Goal: Information Seeking & Learning: Learn about a topic

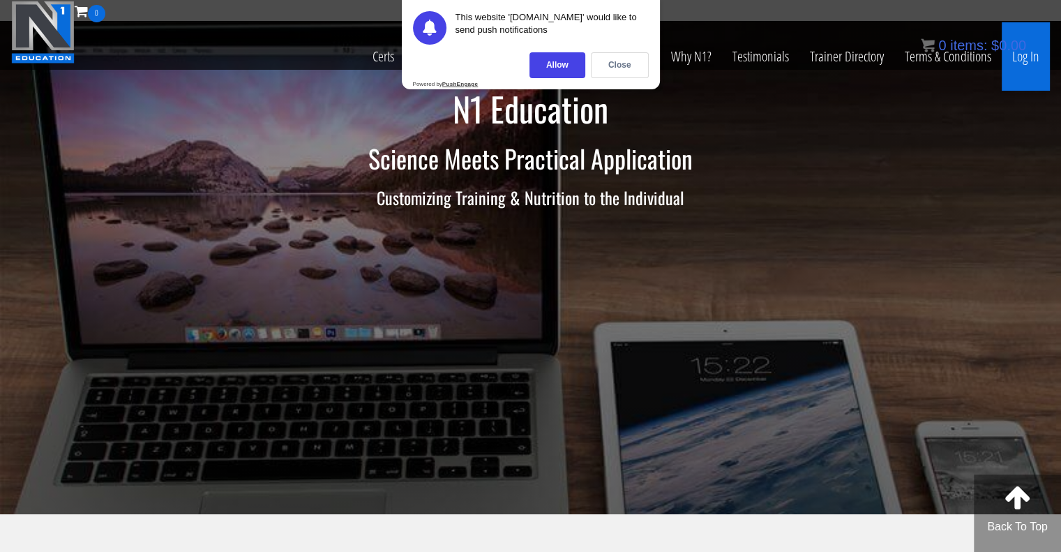
click at [1029, 52] on link "Log In" at bounding box center [1025, 56] width 48 height 68
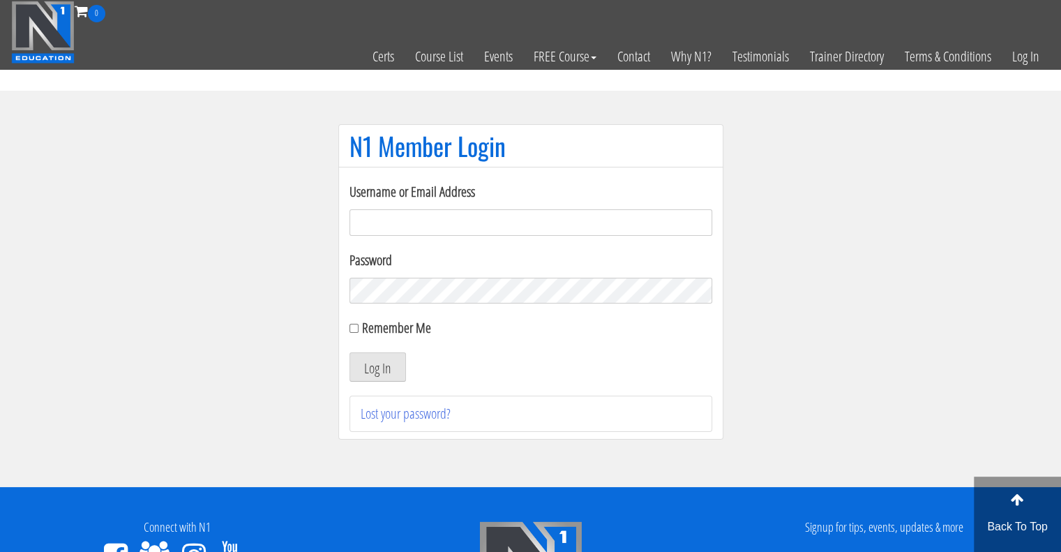
click at [442, 228] on input "Username or Email Address" at bounding box center [530, 222] width 363 height 27
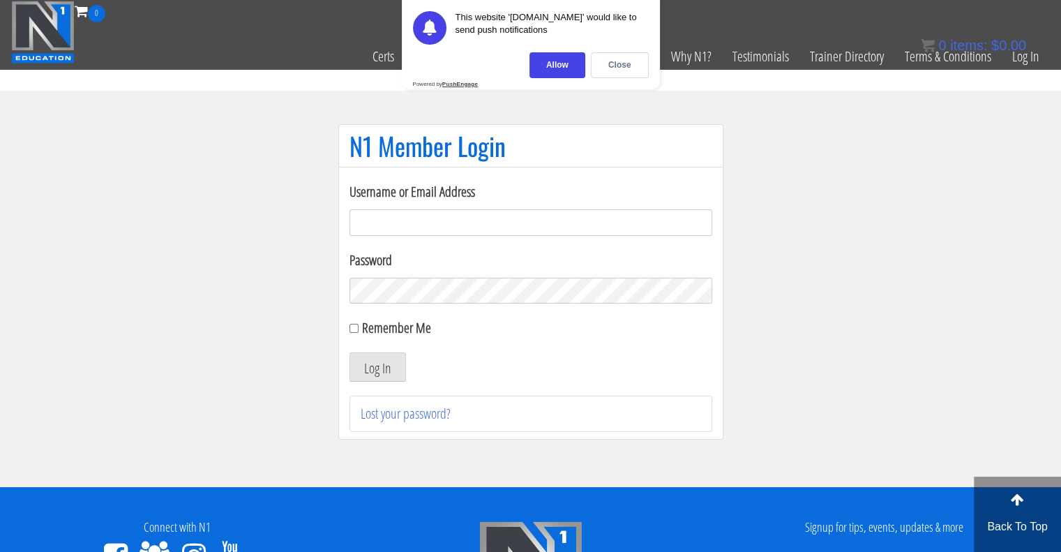
type input "eriz.ahedo@gmail.com"
click at [378, 324] on label "Remember Me" at bounding box center [396, 327] width 69 height 19
click at [358, 324] on input "Remember Me" at bounding box center [353, 328] width 9 height 9
checkbox input "true"
click at [391, 370] on button "Log In" at bounding box center [377, 366] width 56 height 29
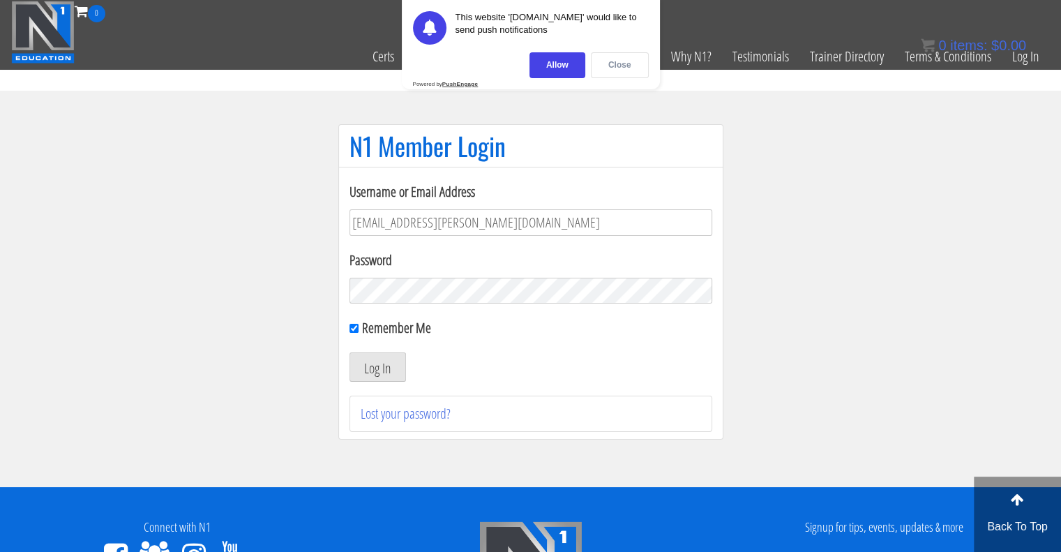
click at [625, 61] on div "Close" at bounding box center [620, 65] width 58 height 26
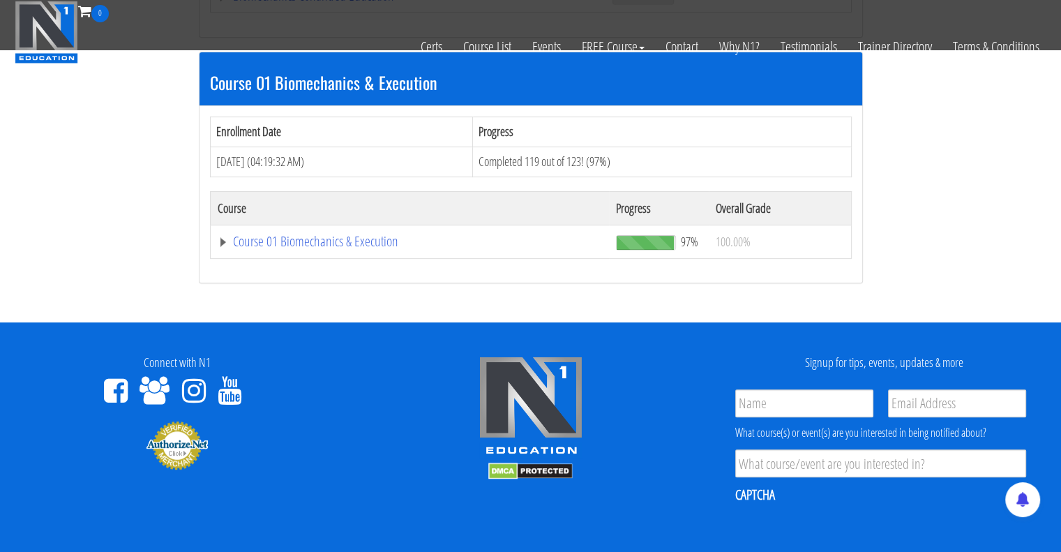
scroll to position [418, 0]
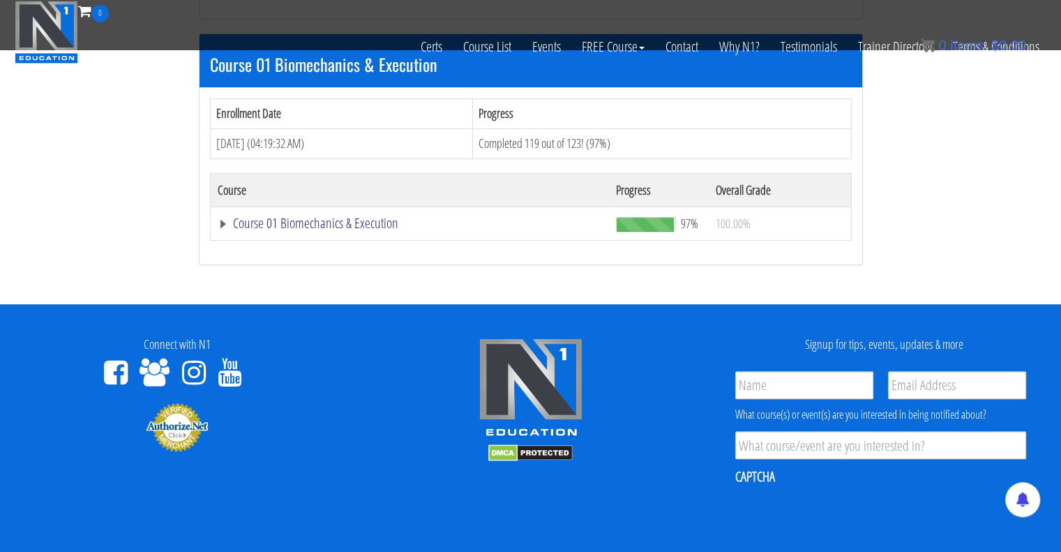
click at [350, 223] on link "Course 01 Biomechanics & Execution" at bounding box center [410, 223] width 385 height 14
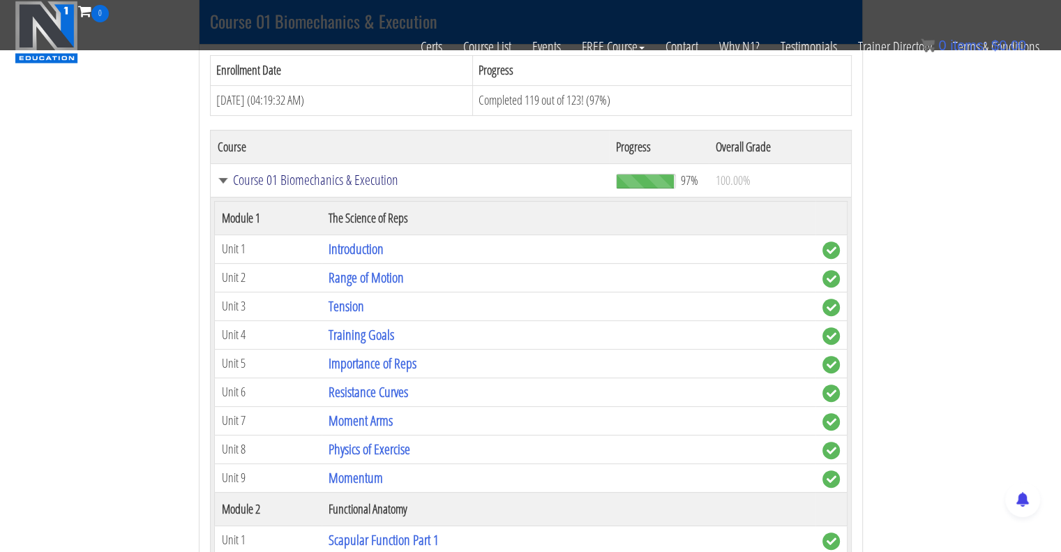
scroll to position [476, 0]
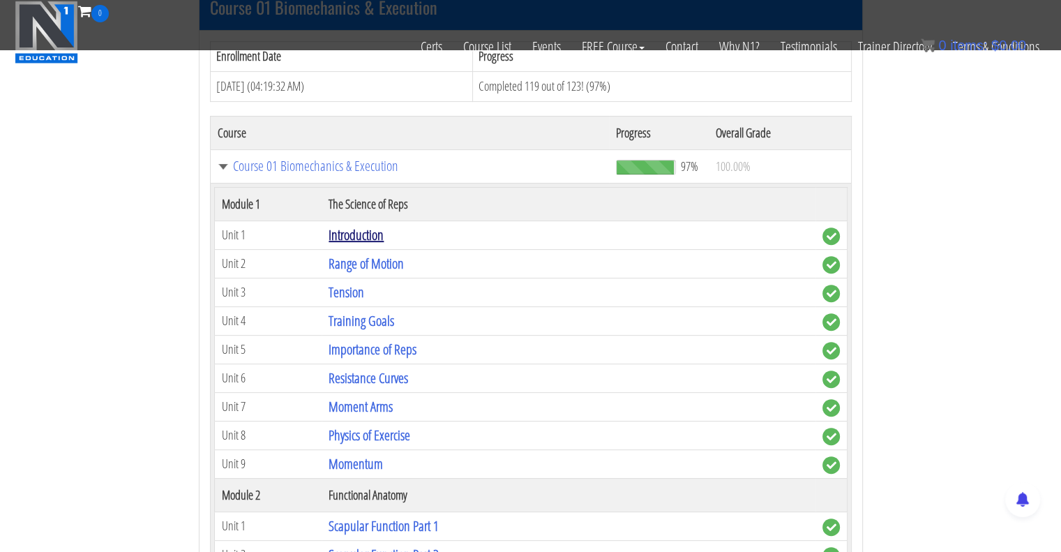
click at [371, 234] on link "Introduction" at bounding box center [355, 234] width 55 height 19
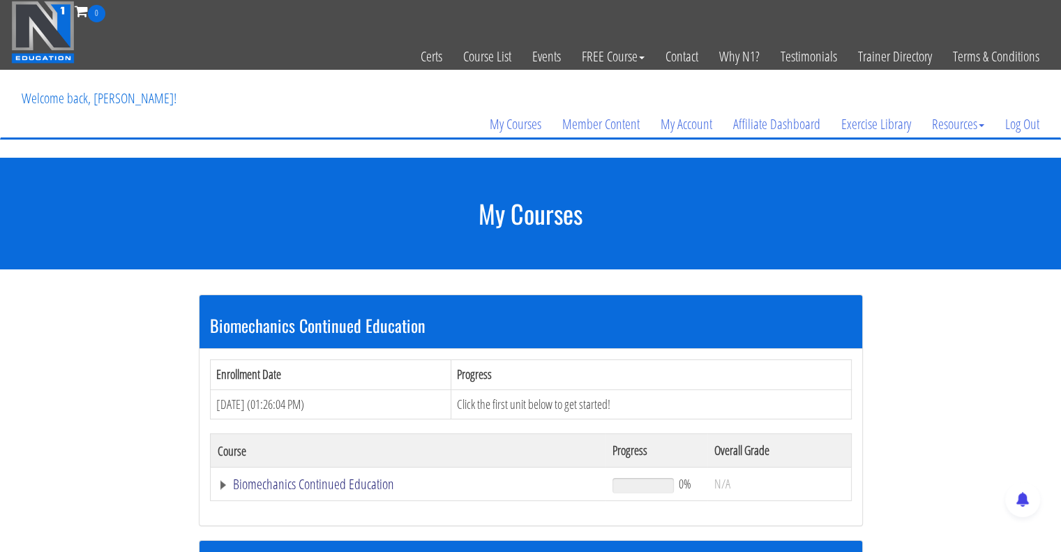
click at [322, 478] on link "Biomechanics Continued Education" at bounding box center [408, 484] width 381 height 14
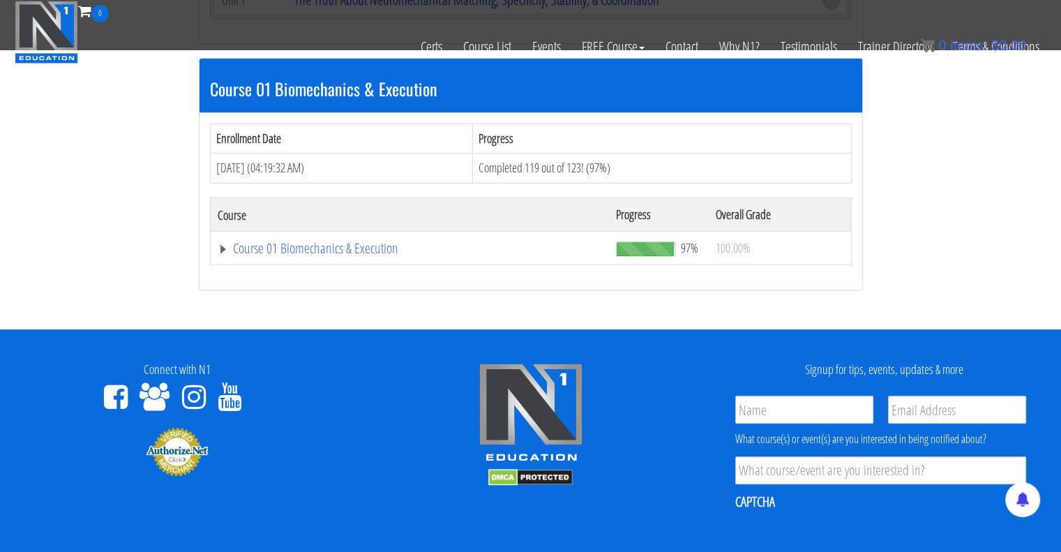
scroll to position [466, 0]
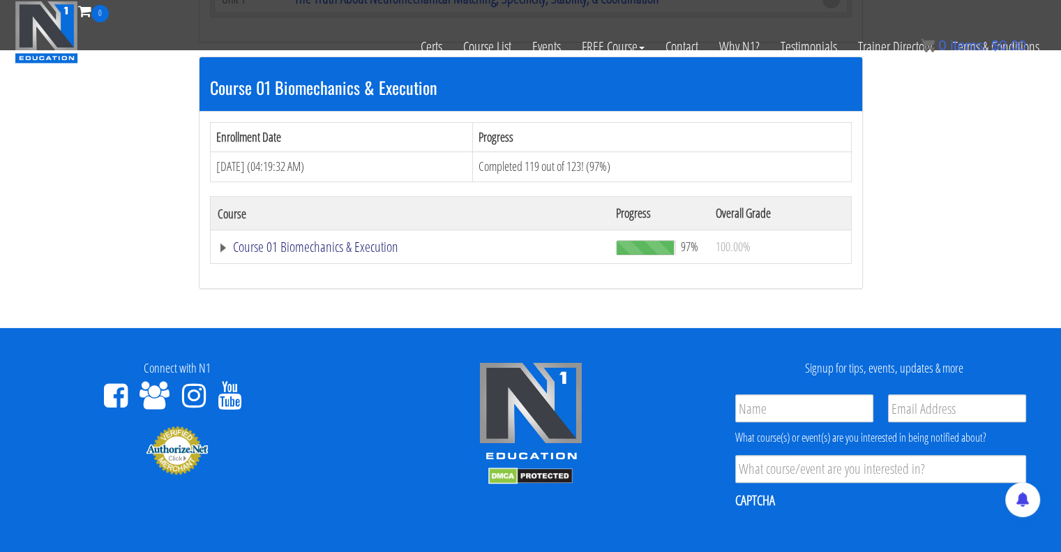
click at [365, 250] on link "Course 01 Biomechanics & Execution" at bounding box center [410, 247] width 385 height 14
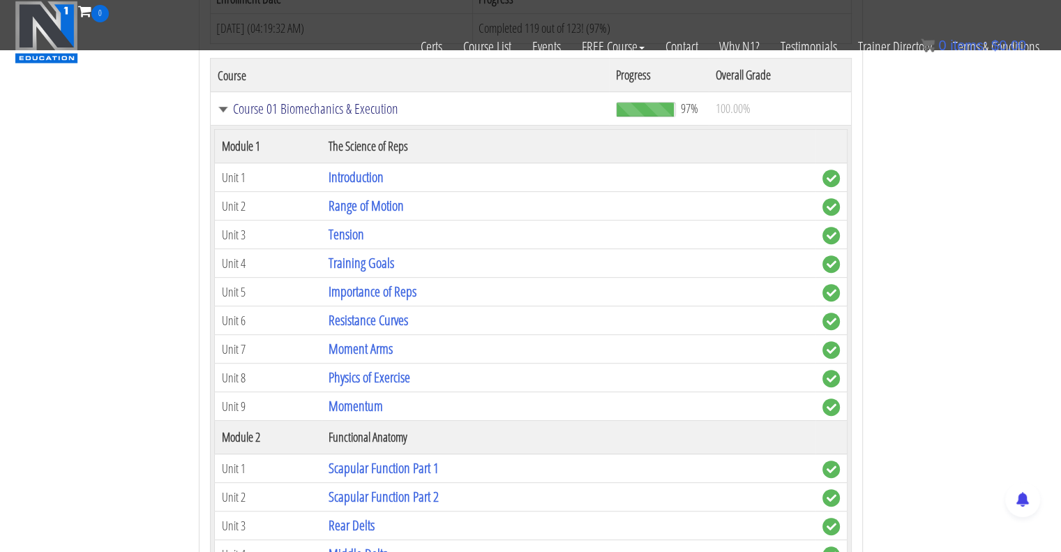
scroll to position [612, 0]
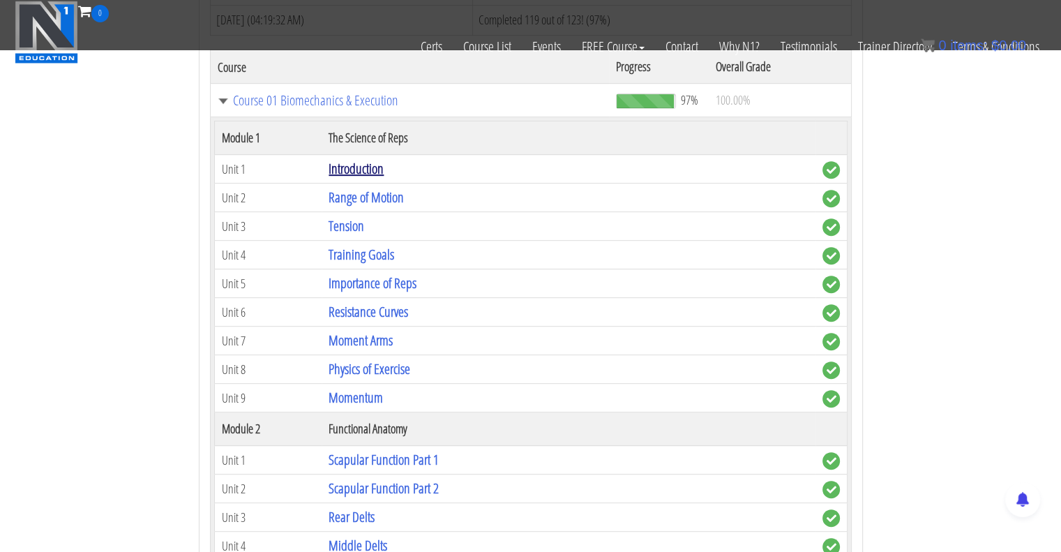
click at [365, 168] on link "Introduction" at bounding box center [355, 168] width 55 height 19
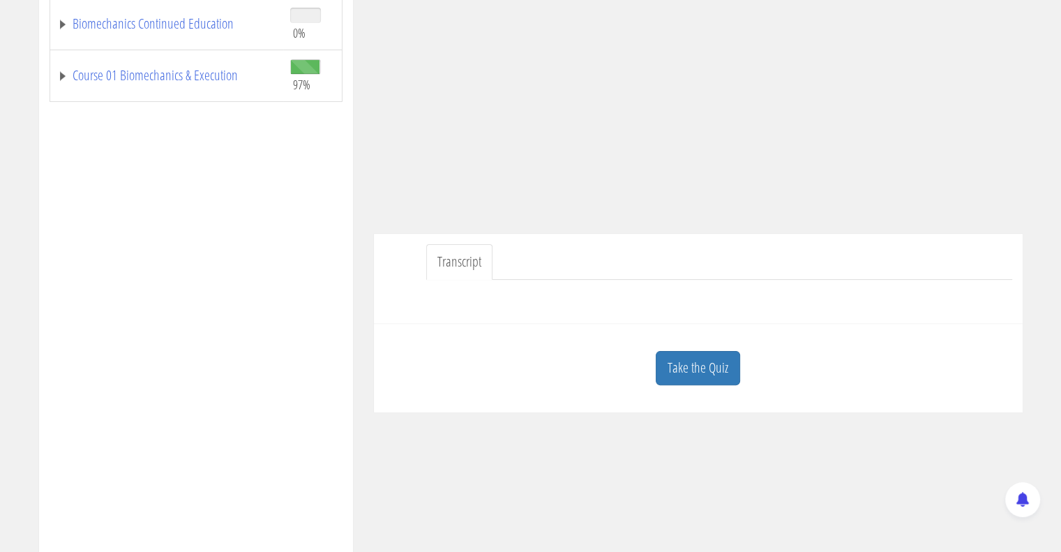
scroll to position [310, 0]
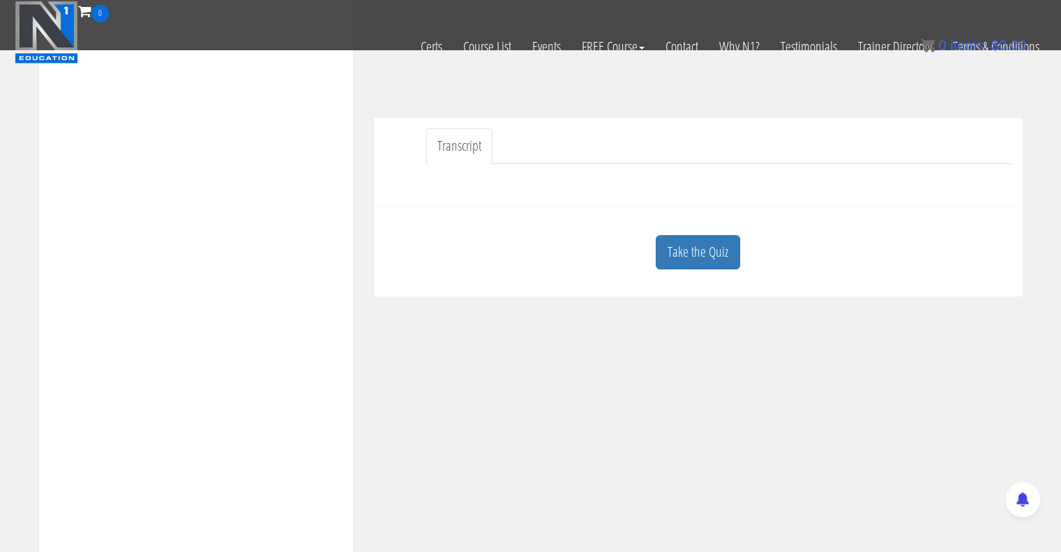
click at [461, 155] on link "Transcript" at bounding box center [459, 146] width 66 height 36
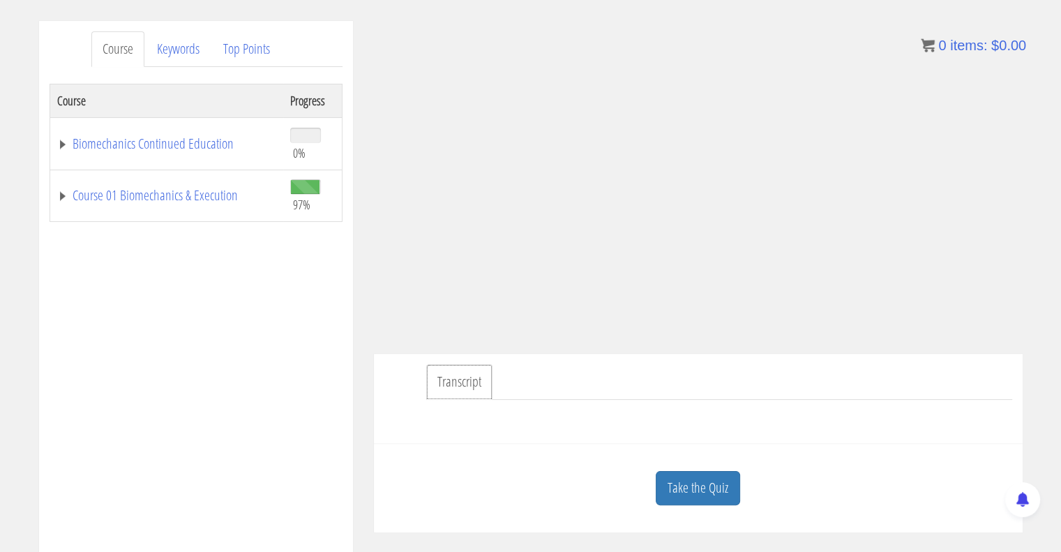
scroll to position [165, 0]
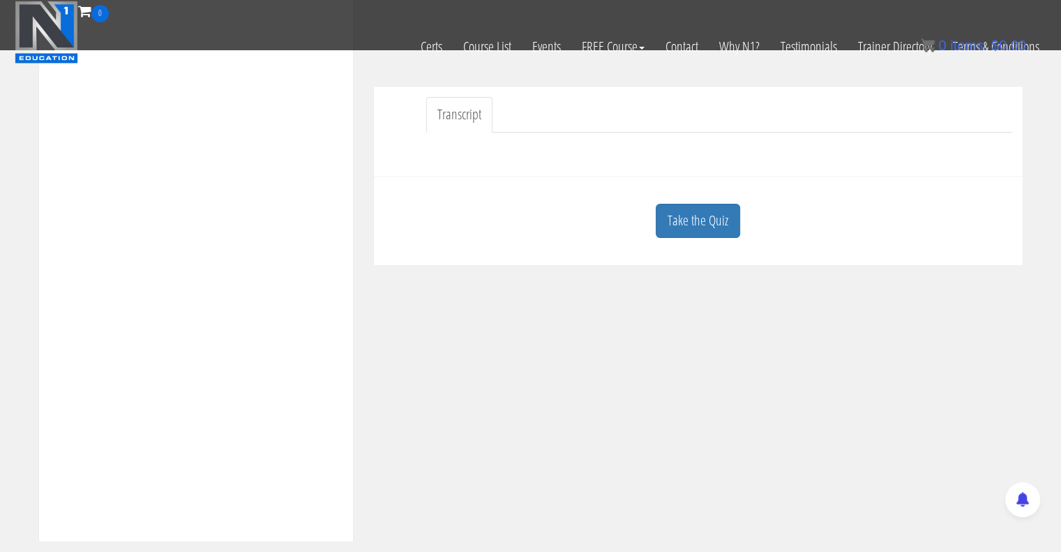
scroll to position [342, 0]
click at [460, 116] on link "Transcript" at bounding box center [459, 114] width 66 height 36
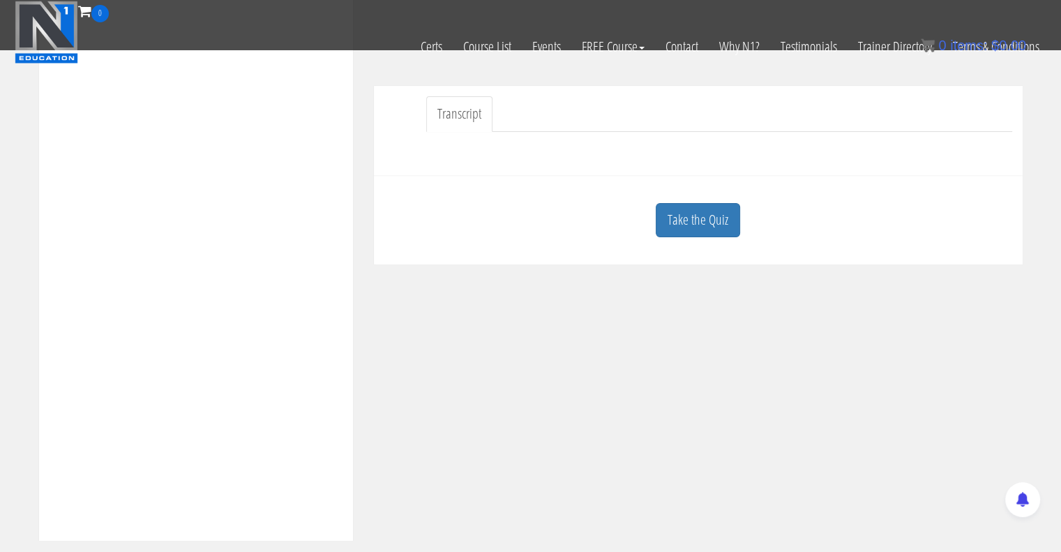
click at [460, 116] on link "Transcript" at bounding box center [459, 114] width 66 height 36
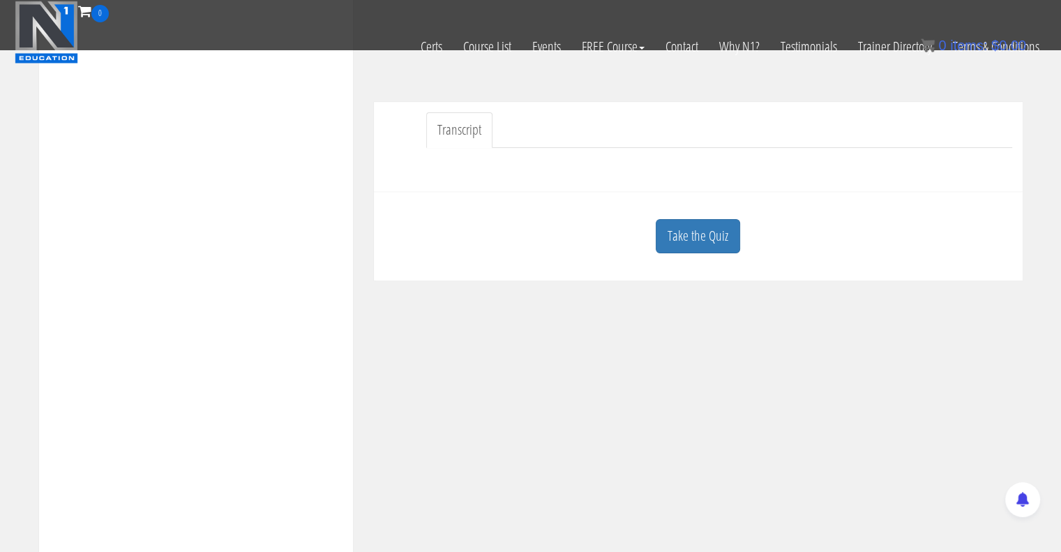
click at [466, 122] on link "Transcript" at bounding box center [459, 130] width 66 height 36
click at [686, 194] on div "Take the Quiz Quiz You have now completed this unit. Next Unit » Notes Create a…" at bounding box center [698, 236] width 649 height 89
click at [515, 183] on div "Transcript" at bounding box center [698, 147] width 649 height 90
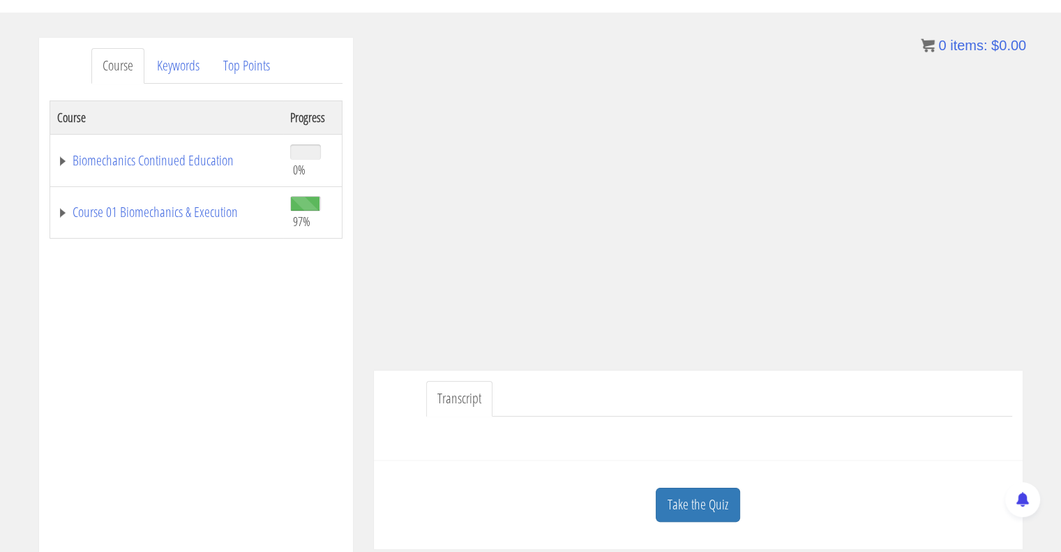
scroll to position [149, 0]
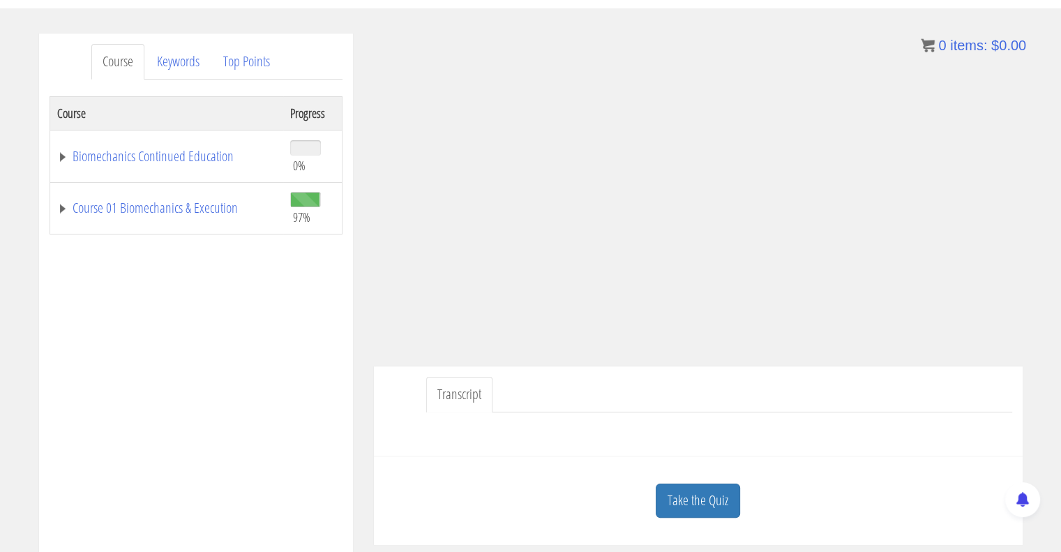
click at [471, 398] on link "Transcript" at bounding box center [459, 395] width 66 height 36
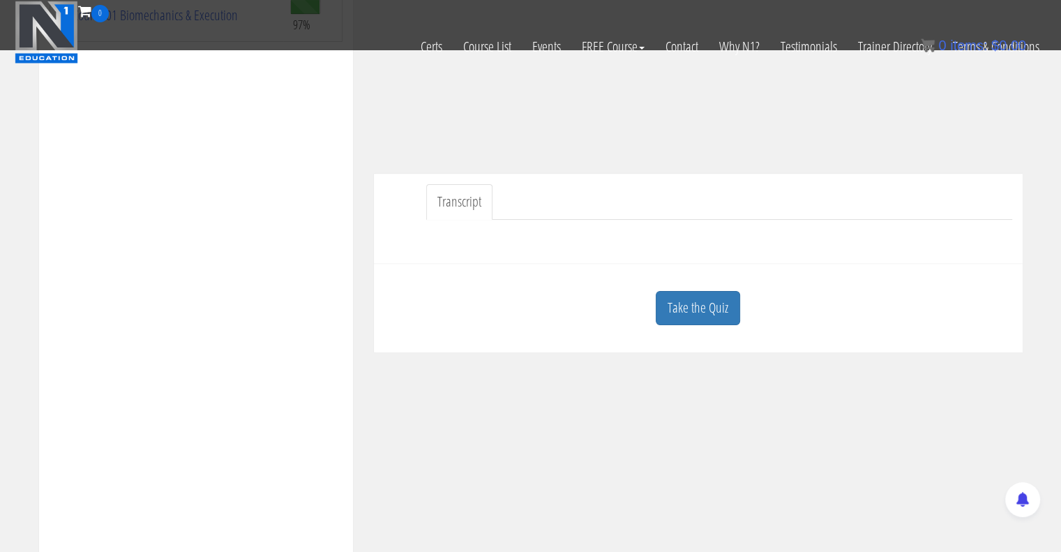
scroll to position [255, 0]
click at [700, 315] on link "Take the Quiz" at bounding box center [698, 306] width 84 height 34
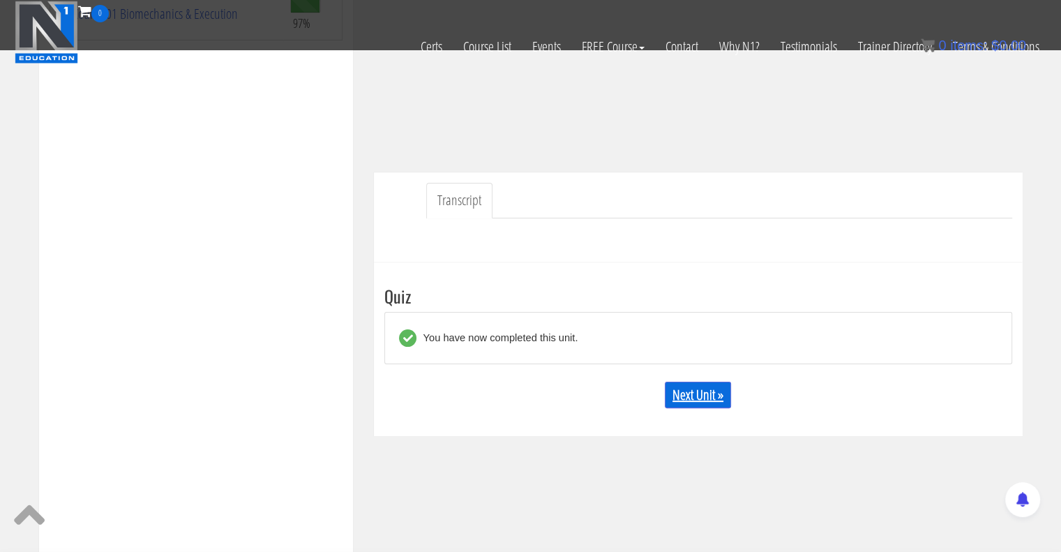
click at [709, 398] on link "Next Unit »" at bounding box center [698, 394] width 66 height 27
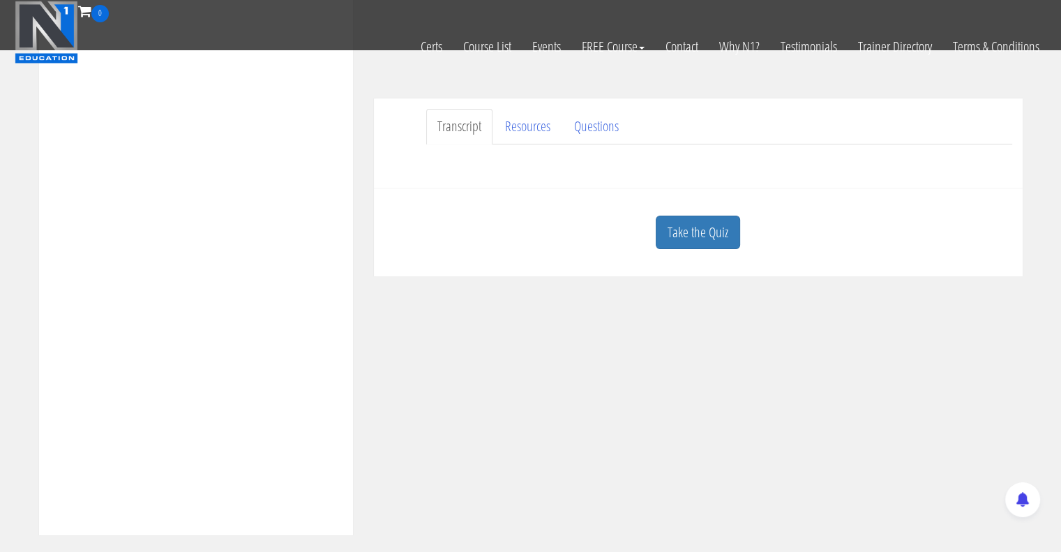
scroll to position [324, 0]
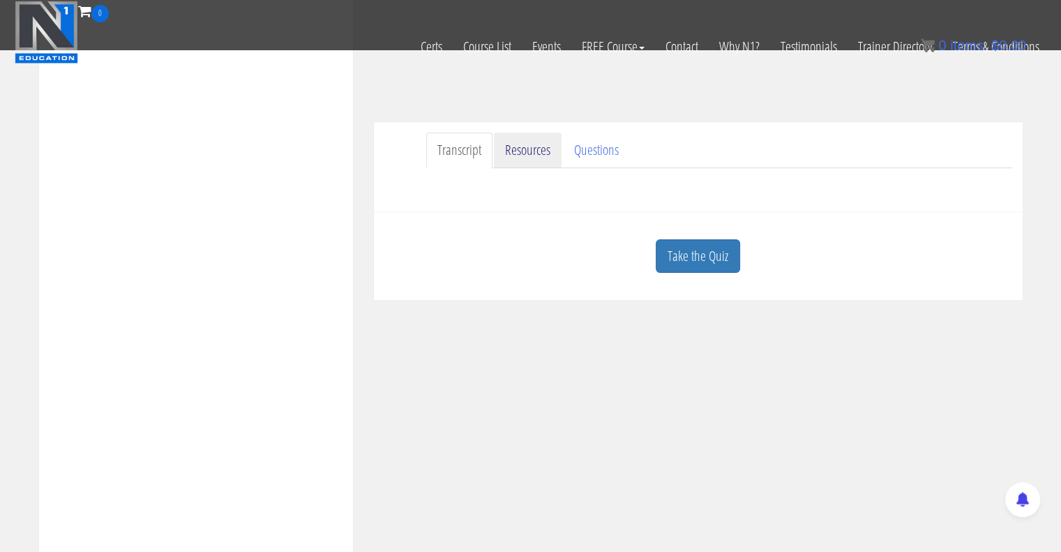
click at [538, 158] on link "Resources" at bounding box center [528, 151] width 68 height 36
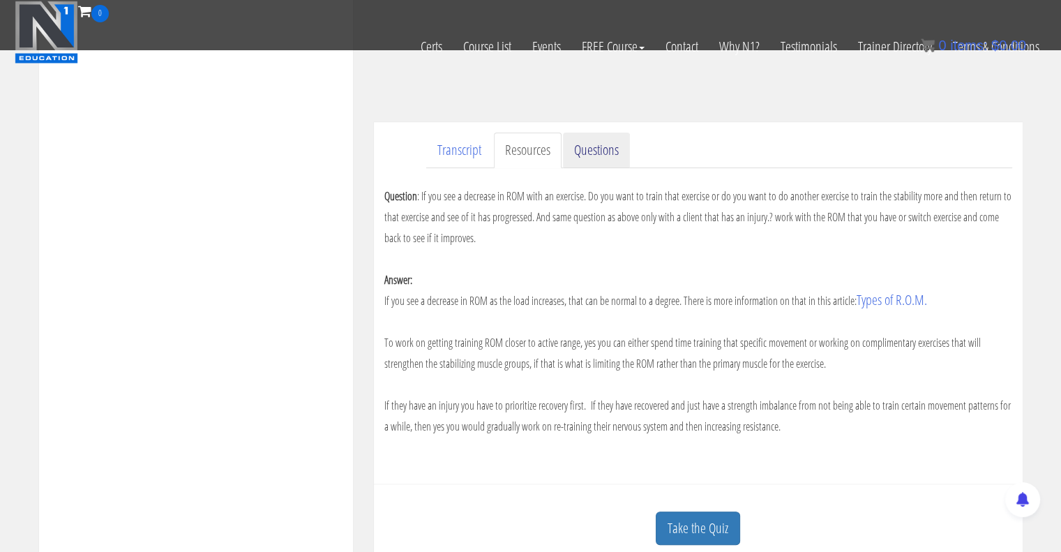
click at [611, 146] on link "Questions" at bounding box center [596, 151] width 67 height 36
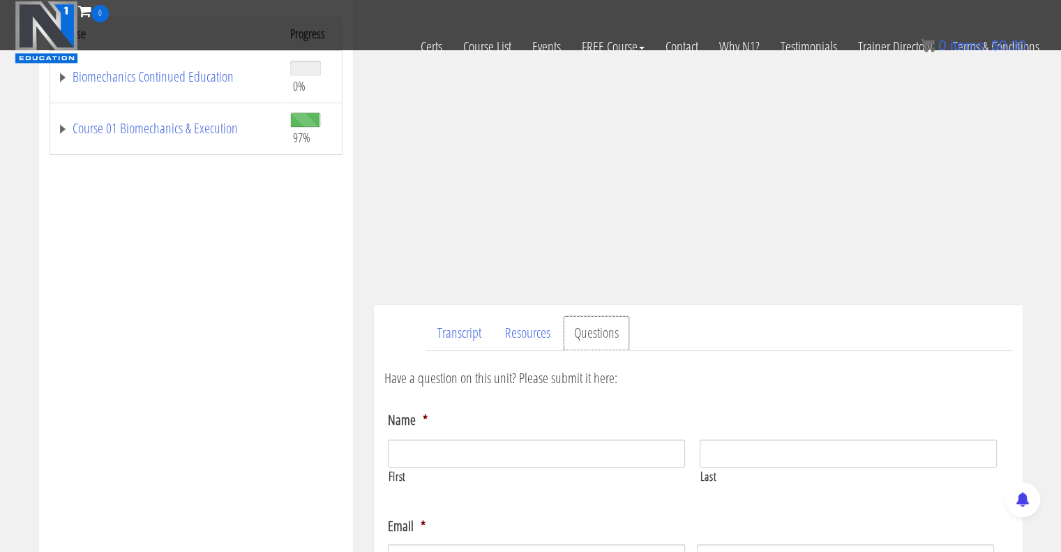
scroll to position [395, 0]
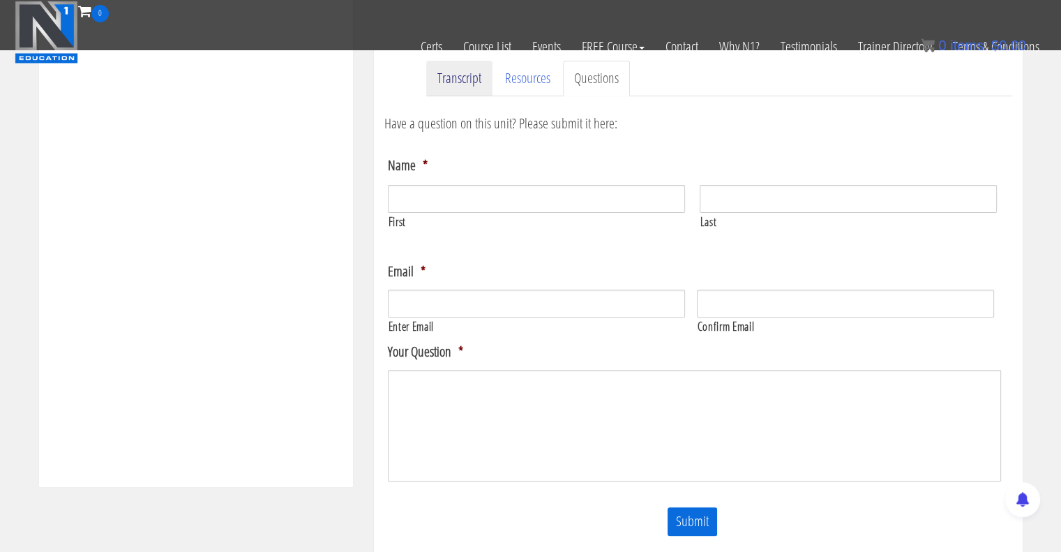
click at [461, 86] on link "Transcript" at bounding box center [459, 79] width 66 height 36
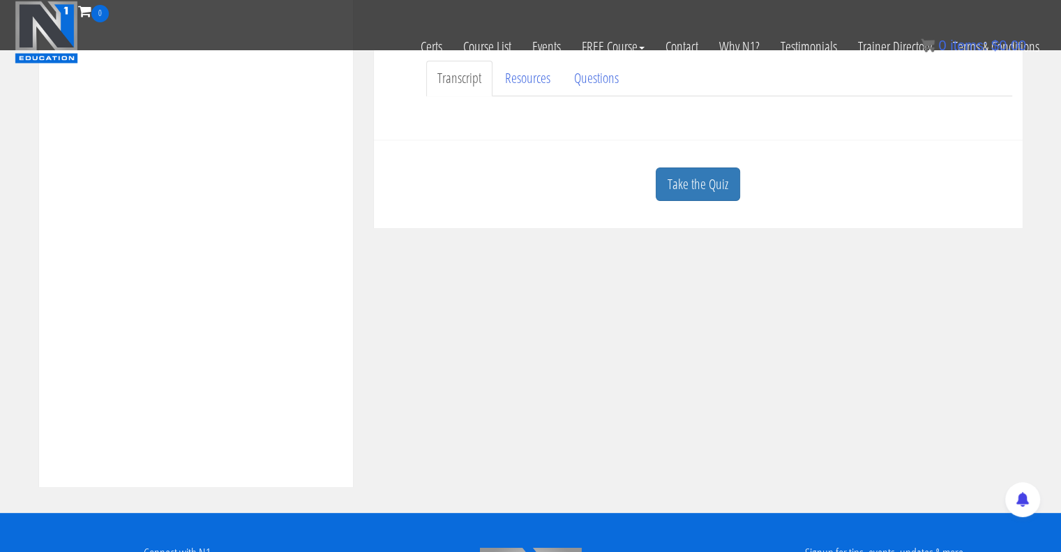
click at [533, 126] on div "Question : If you see a decrease in ROM with an exercise. Do you want to train …" at bounding box center [698, 112] width 628 height 33
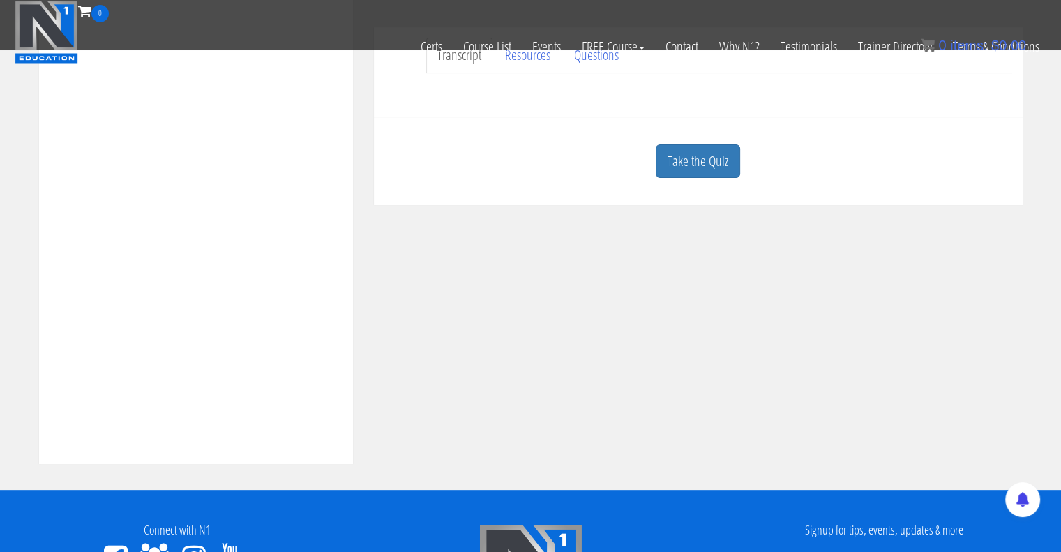
scroll to position [418, 0]
click at [702, 153] on link "Take the Quiz" at bounding box center [698, 161] width 84 height 34
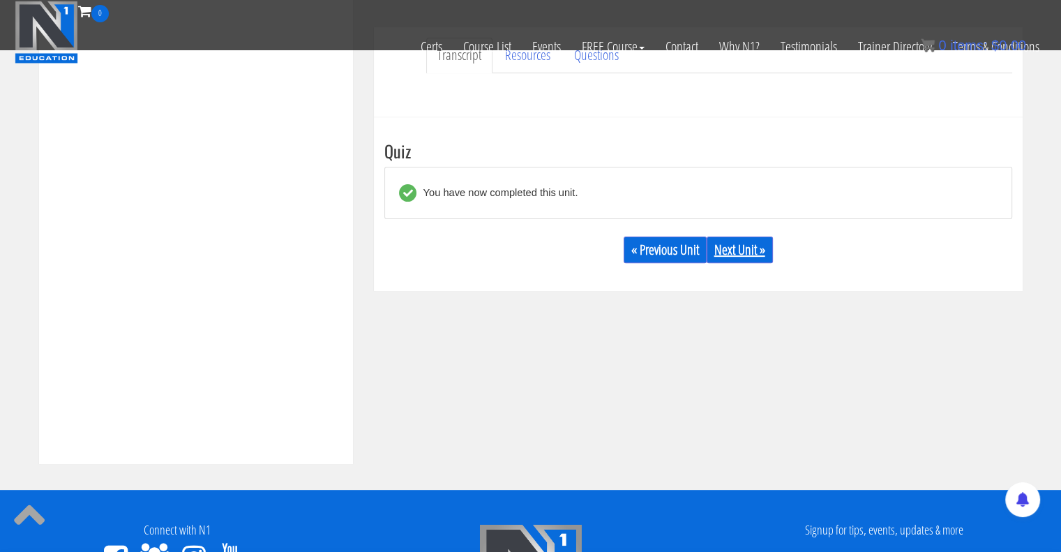
click at [733, 248] on link "Next Unit »" at bounding box center [739, 249] width 66 height 27
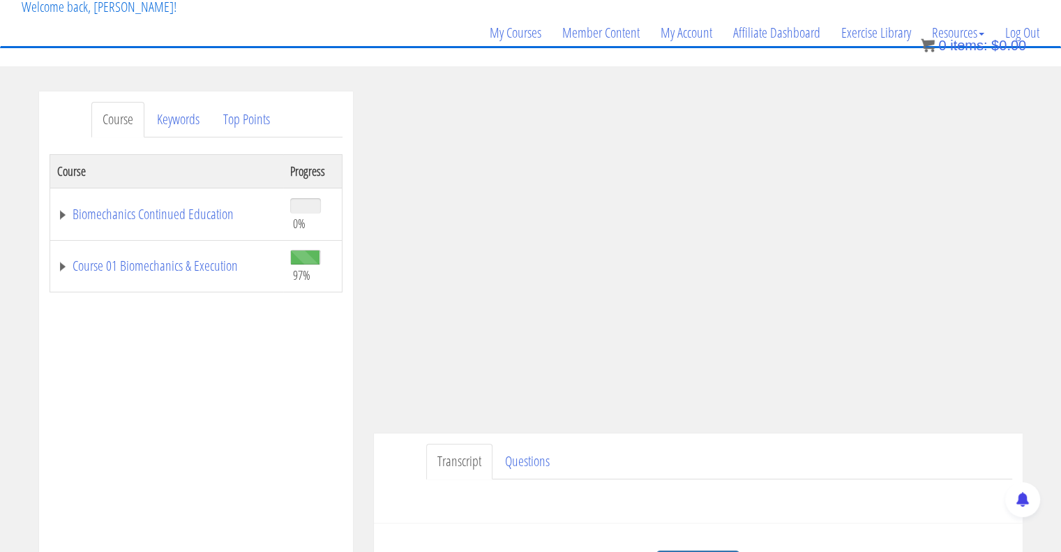
scroll to position [108, 0]
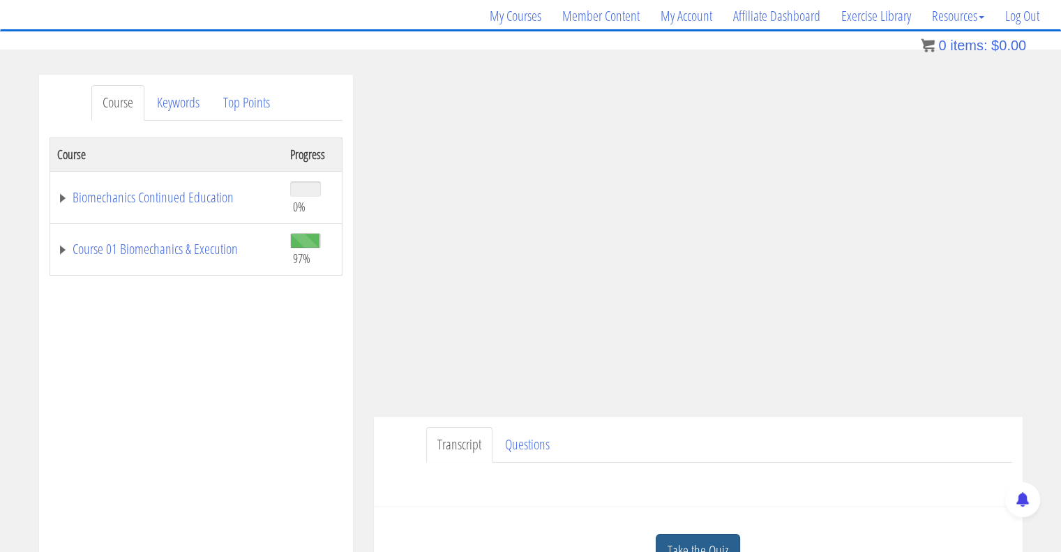
click at [703, 536] on link "Take the Quiz" at bounding box center [698, 551] width 84 height 34
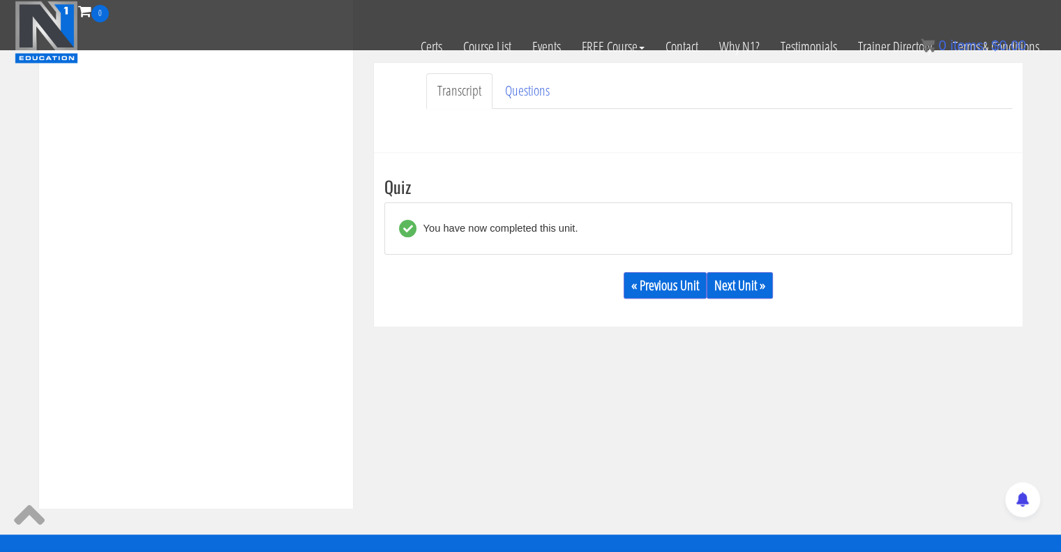
scroll to position [373, 0]
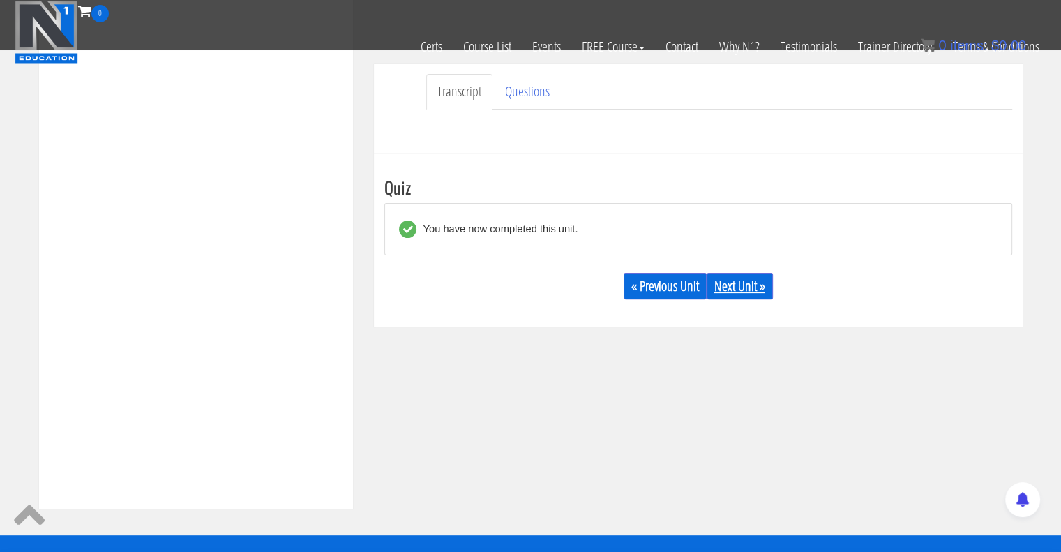
click at [742, 278] on link "Next Unit »" at bounding box center [739, 286] width 66 height 27
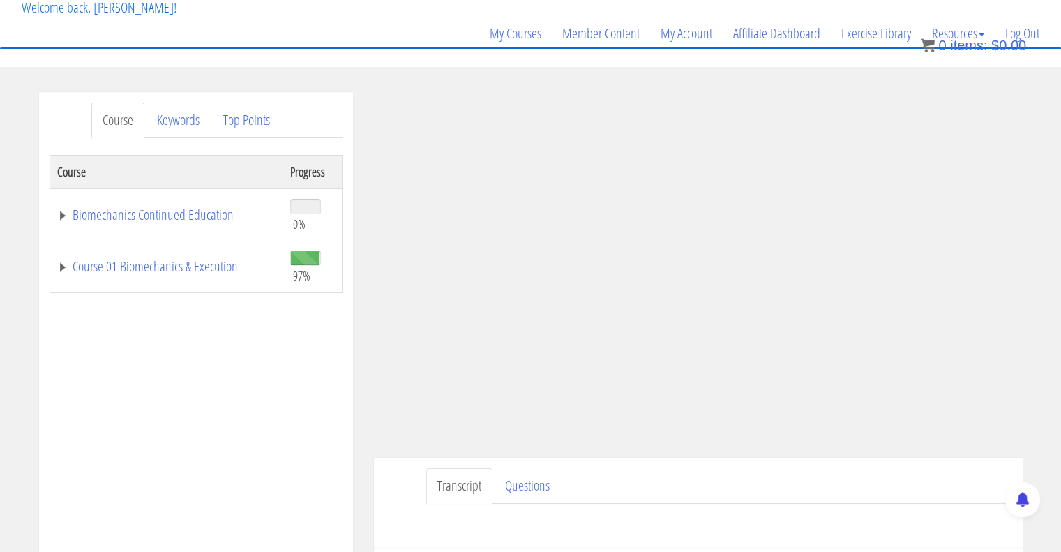
scroll to position [93, 0]
click at [1034, 315] on div "Course Keywords Top Points Course Progress Biomechanics Continued Education 0% …" at bounding box center [530, 483] width 1061 height 788
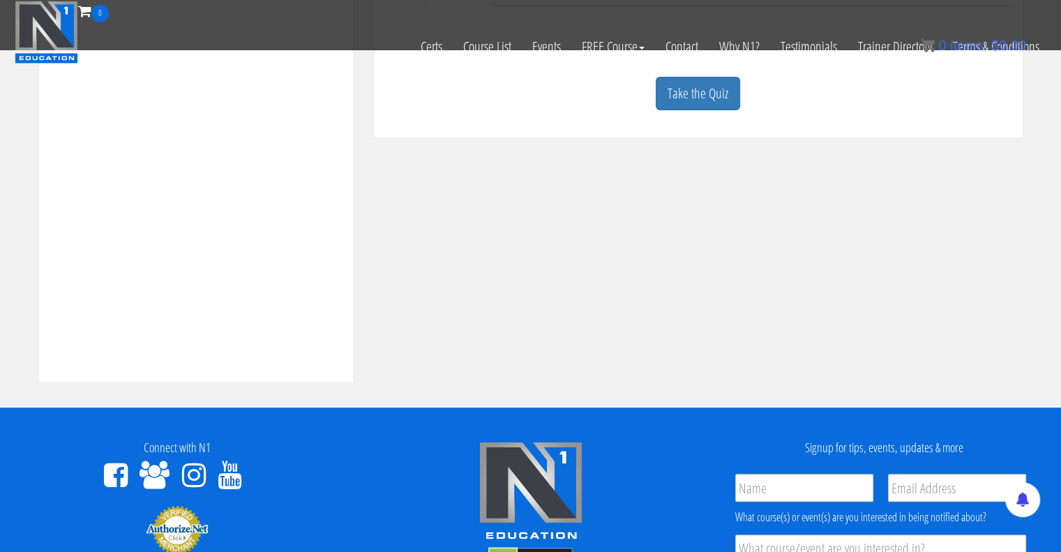
scroll to position [501, 0]
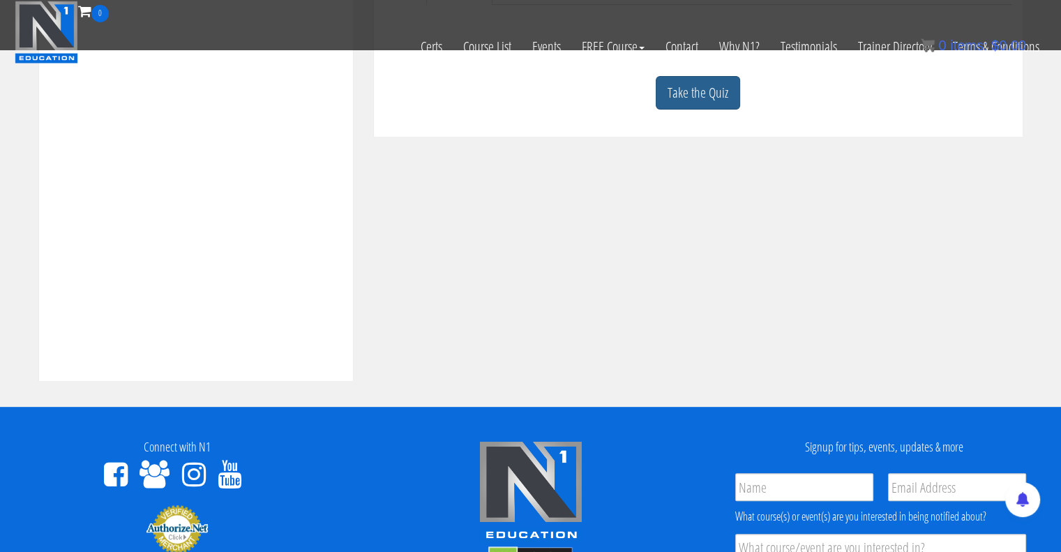
click at [702, 97] on link "Take the Quiz" at bounding box center [698, 93] width 84 height 34
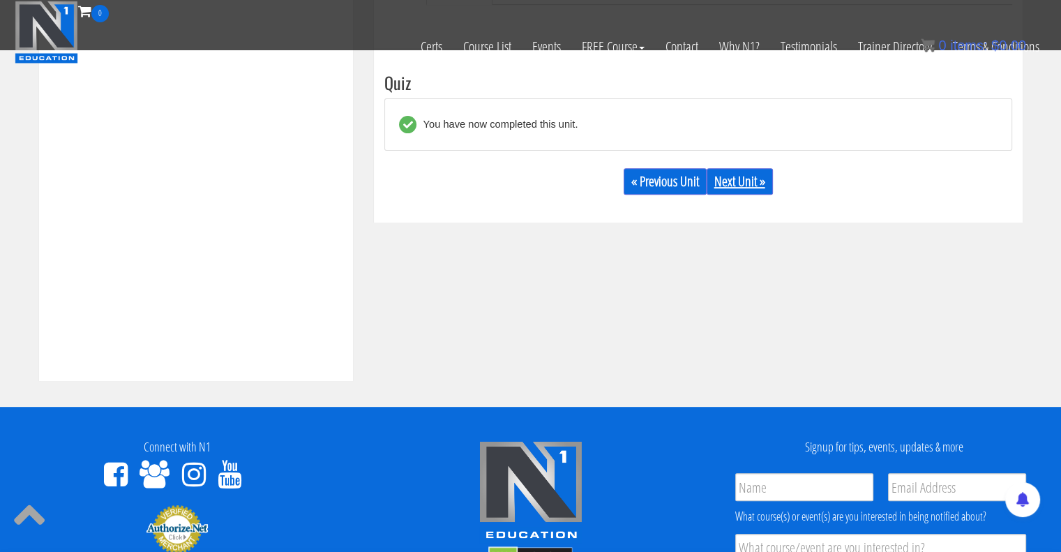
click at [748, 176] on link "Next Unit »" at bounding box center [739, 181] width 66 height 27
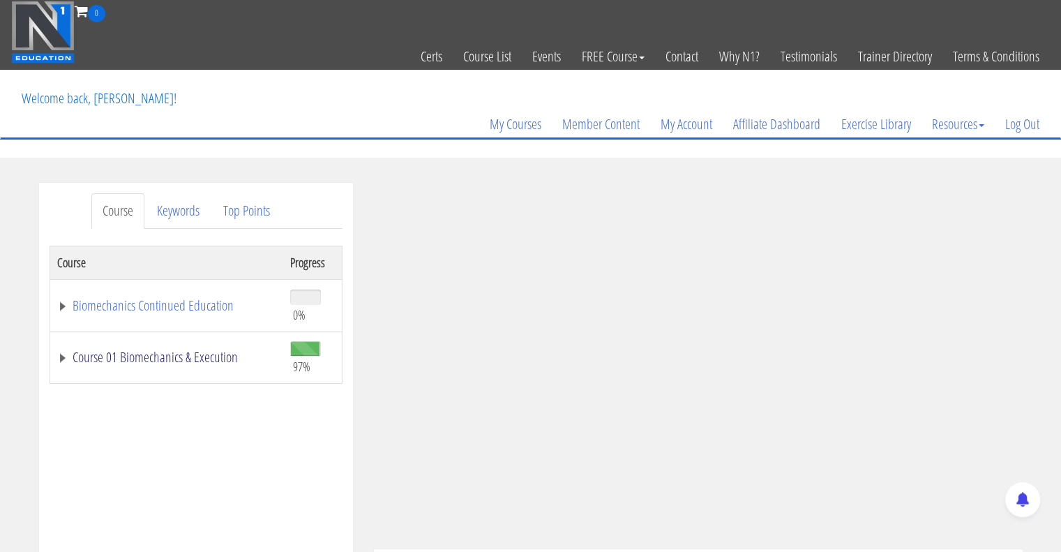
click at [64, 358] on link "Course 01 Biomechanics & Execution" at bounding box center [166, 357] width 219 height 14
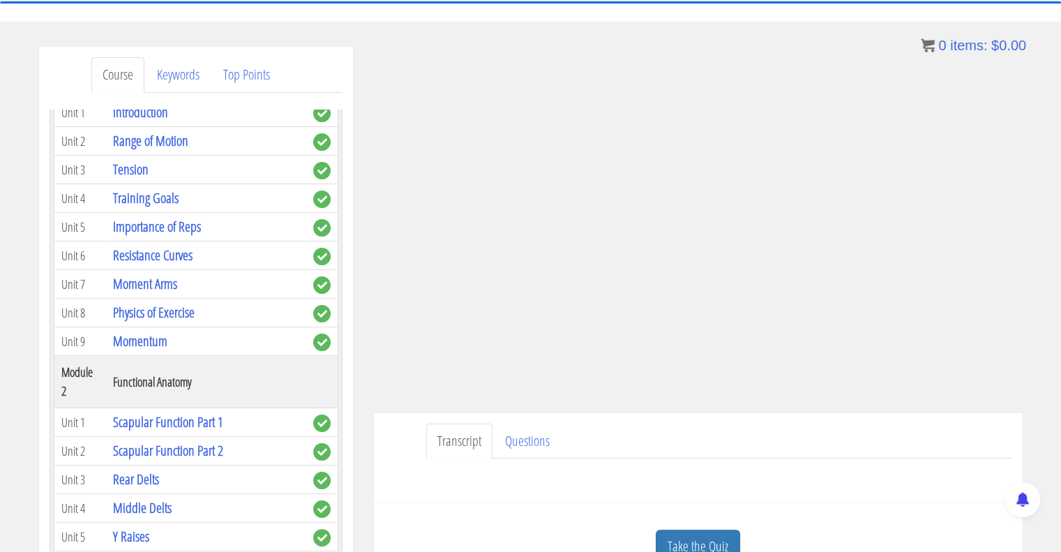
scroll to position [142, 0]
